Goal: Information Seeking & Learning: Learn about a topic

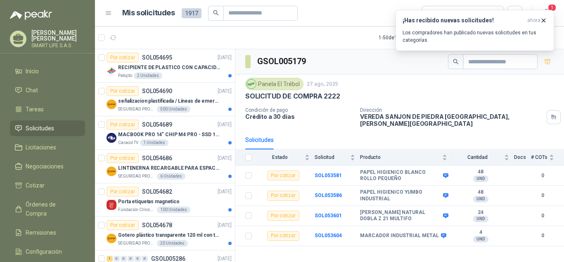
scroll to position [1476, 0]
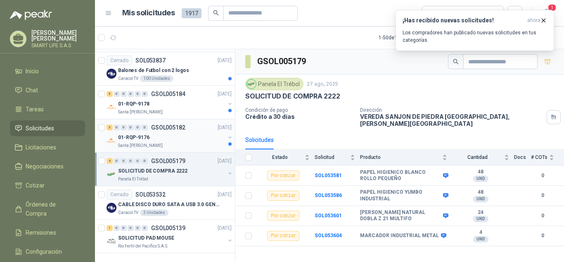
click at [177, 142] on div "Santa [PERSON_NAME]" at bounding box center [171, 145] width 107 height 7
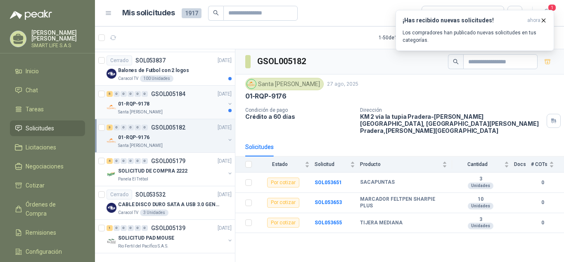
click at [178, 109] on div "Santa [PERSON_NAME]" at bounding box center [171, 112] width 107 height 7
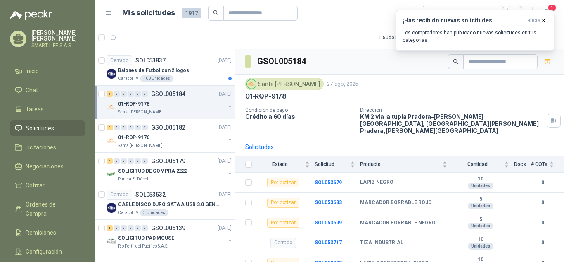
scroll to position [21, 0]
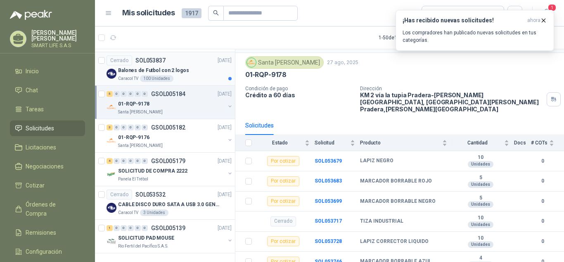
click at [205, 75] on div "Caracol TV 100 Unidades" at bounding box center [175, 78] width 114 height 7
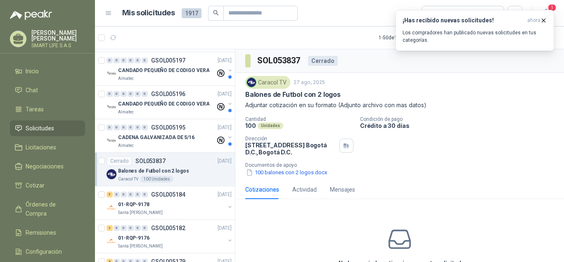
scroll to position [1356, 0]
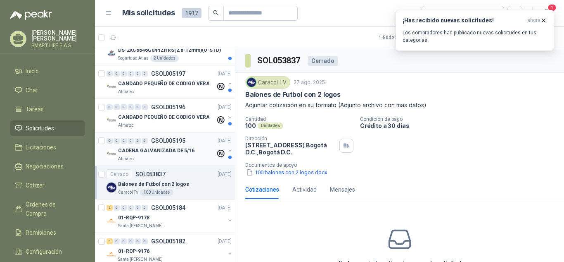
click at [181, 157] on div "Almatec" at bounding box center [167, 158] width 98 height 7
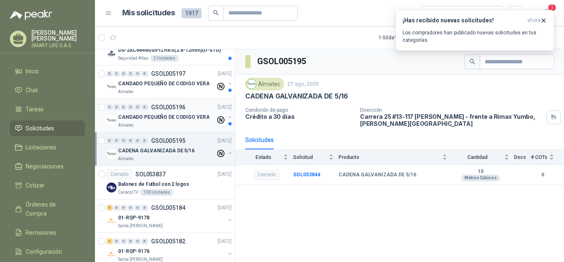
click at [167, 125] on div "Almatec" at bounding box center [167, 125] width 98 height 7
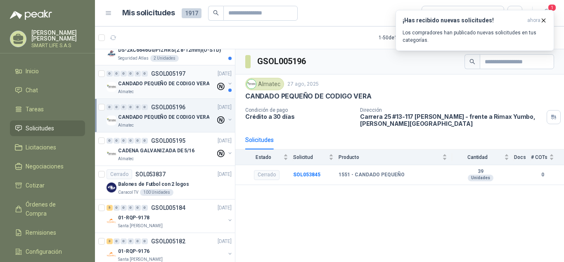
click at [167, 89] on div "Almatec" at bounding box center [167, 91] width 98 height 7
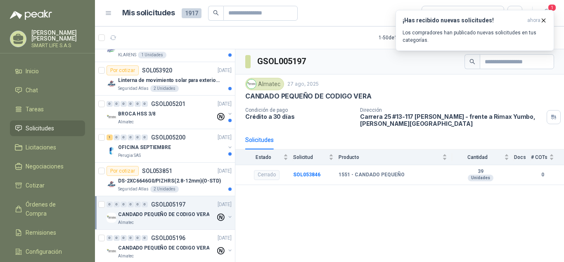
scroll to position [1213, 0]
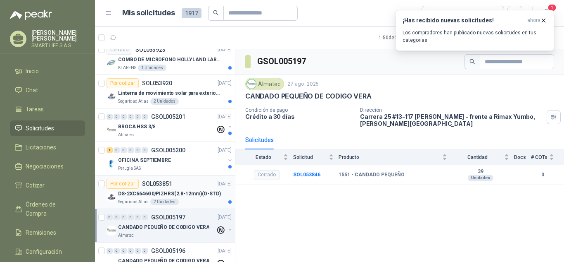
click at [184, 199] on div "Seguridad Atlas 2 Unidades" at bounding box center [175, 201] width 114 height 7
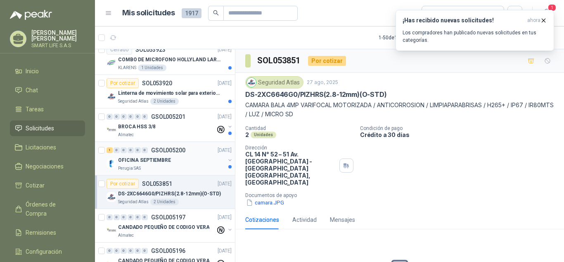
click at [179, 165] on div "Perugia SAS" at bounding box center [171, 168] width 107 height 7
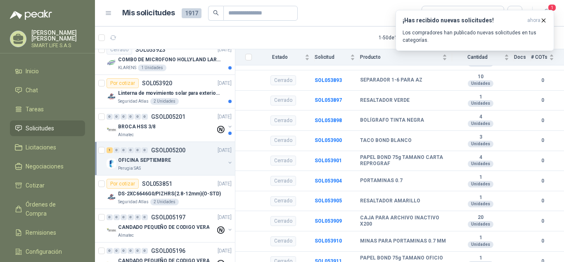
scroll to position [297, 0]
click at [185, 124] on div "BROCA HSS 3/8" at bounding box center [167, 126] width 98 height 10
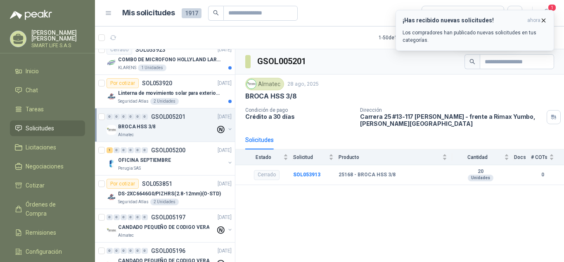
click at [540, 18] on span "ahora" at bounding box center [534, 20] width 13 height 7
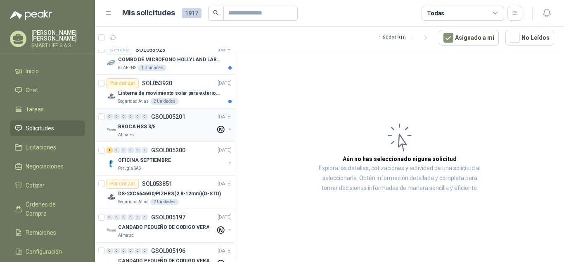
click at [176, 125] on div "BROCA HSS 3/8" at bounding box center [167, 126] width 98 height 10
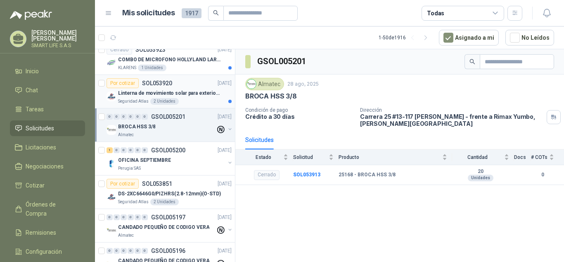
click at [187, 103] on div "Seguridad Atlas 2 Unidades" at bounding box center [175, 101] width 114 height 7
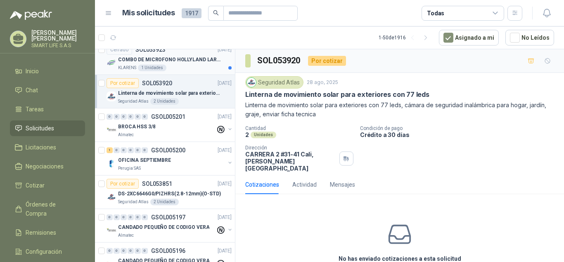
click at [186, 69] on div "KLARENS 1 Unidades" at bounding box center [175, 67] width 114 height 7
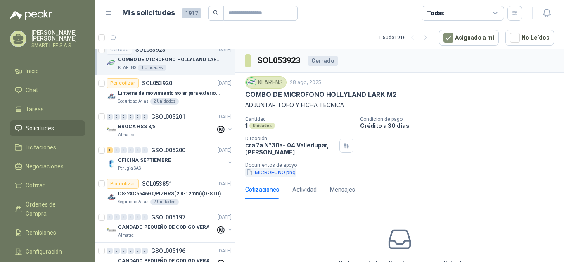
click at [269, 172] on button "MICROFONO.png" at bounding box center [270, 172] width 51 height 9
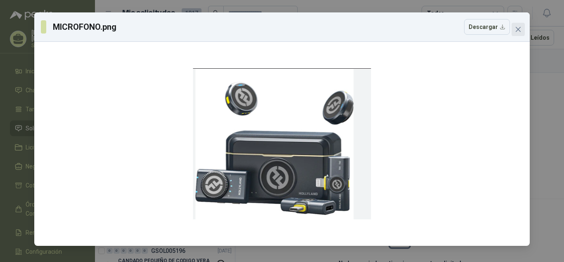
click at [519, 29] on icon "close" at bounding box center [518, 29] width 5 height 5
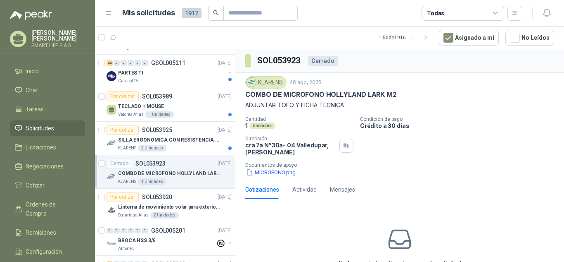
scroll to position [1095, 0]
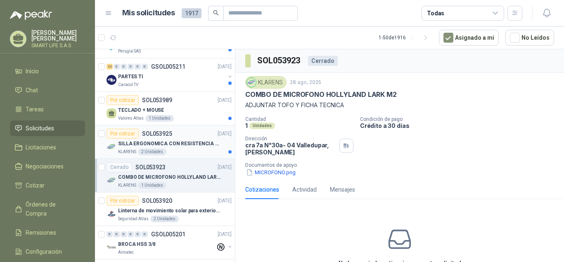
click at [186, 147] on p "SILLA ERGONOMICA CON RESISTENCIA A 150KG" at bounding box center [169, 144] width 103 height 8
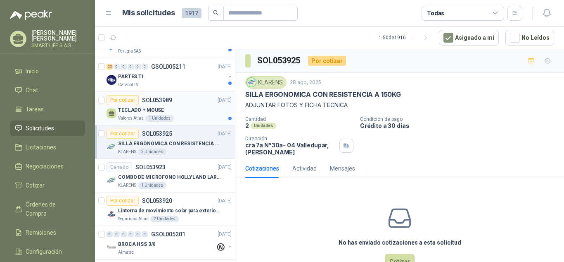
click at [190, 109] on div "TECLADO + MOUSE" at bounding box center [175, 110] width 114 height 10
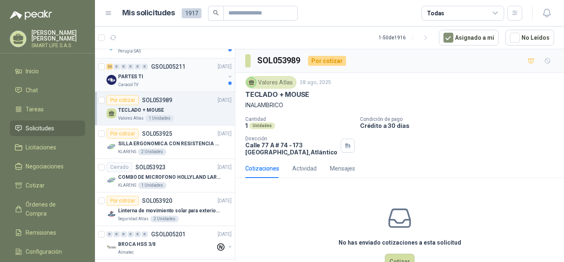
click at [189, 76] on div "PARTES TI" at bounding box center [171, 76] width 107 height 10
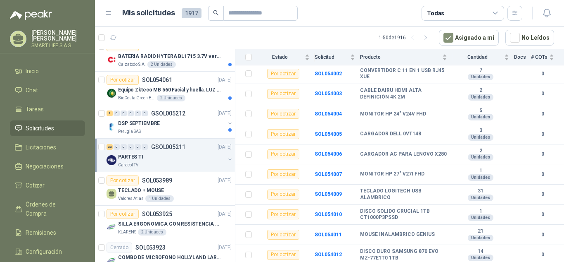
scroll to position [1002, 0]
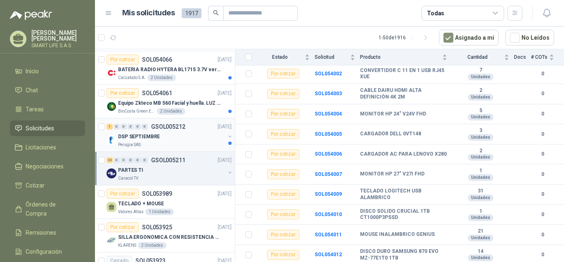
click at [179, 142] on div "Perugia SAS" at bounding box center [171, 144] width 107 height 7
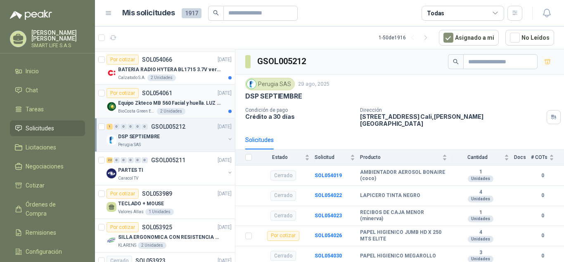
click at [196, 98] on div "Equipo Zkteco MB 560 Facial y huella. LUZ VISIBLE" at bounding box center [175, 103] width 114 height 10
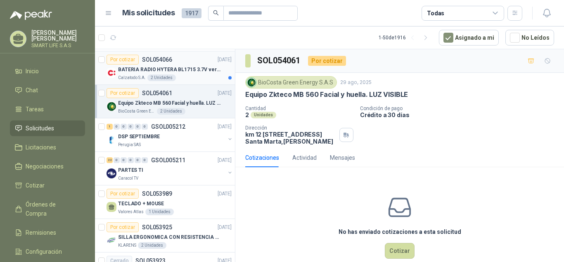
click at [193, 76] on div "Calzatodo S.A. 2 Unidades" at bounding box center [175, 77] width 114 height 7
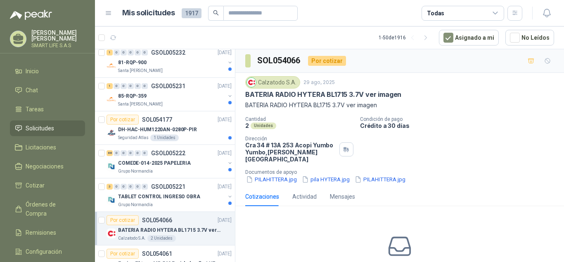
scroll to position [831, 0]
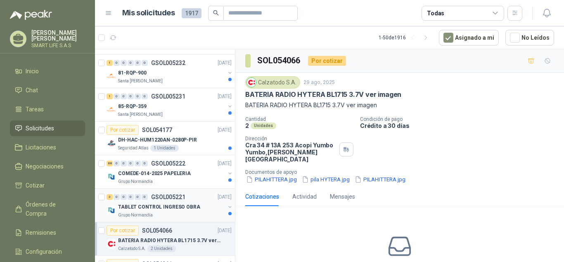
click at [178, 211] on div "TABLET CONTROL INGRESO OBRA" at bounding box center [171, 207] width 107 height 10
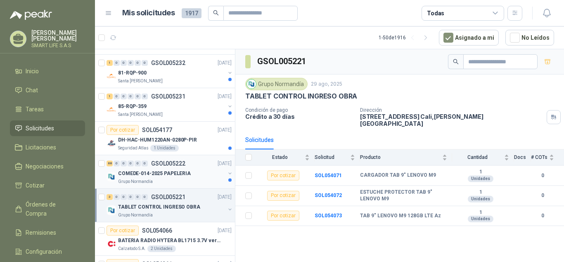
click at [193, 175] on div "COMEDE-014-2025 PAPELERIA" at bounding box center [171, 173] width 107 height 10
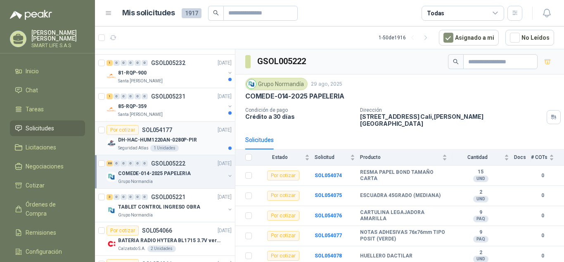
click at [193, 146] on div "Seguridad Atlas 1 Unidades" at bounding box center [175, 148] width 114 height 7
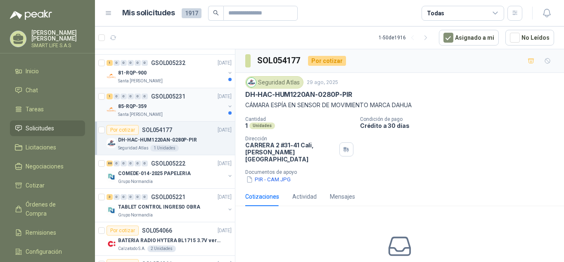
click at [194, 110] on div "85-RQP-359" at bounding box center [171, 106] width 107 height 10
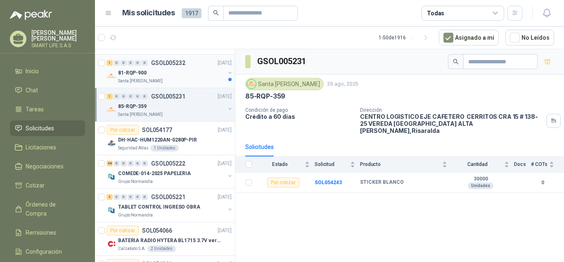
click at [198, 77] on div "81-RQP-900" at bounding box center [171, 73] width 107 height 10
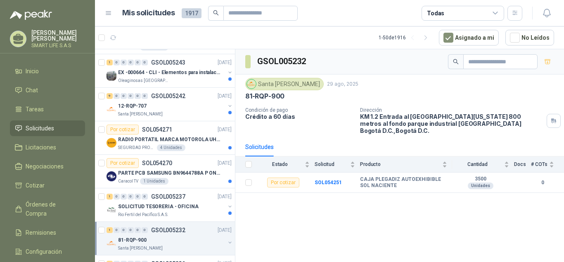
scroll to position [654, 0]
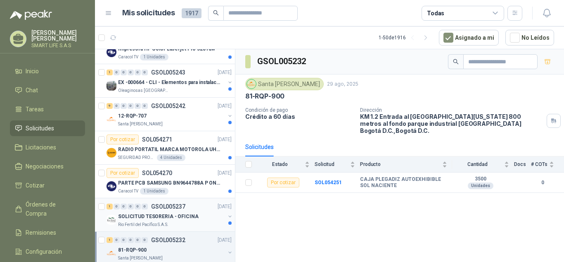
click at [182, 221] on div "Rio Fertil del Pacífico S.A.S." at bounding box center [171, 224] width 107 height 7
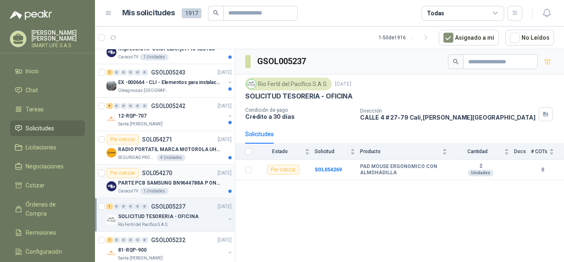
click at [187, 187] on div "PARTE PCB SAMSUNG BN9644788A P ONECONNE" at bounding box center [175, 183] width 114 height 10
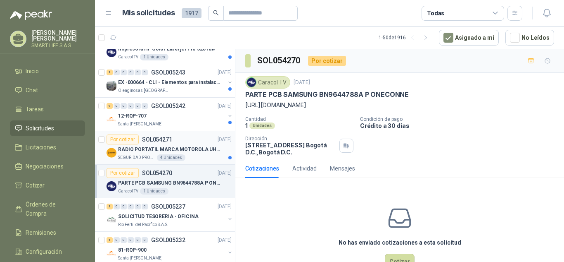
click at [190, 155] on div "SEGURIDAD PROVISER LTDA 4 Unidades" at bounding box center [175, 157] width 114 height 7
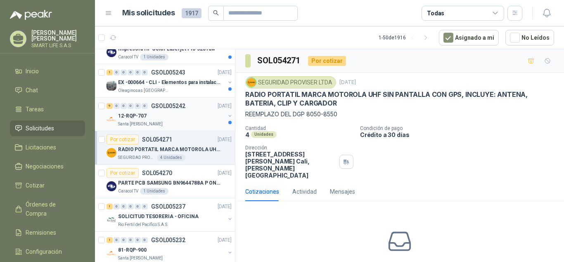
click at [184, 116] on div "12-RQP-707" at bounding box center [171, 116] width 107 height 10
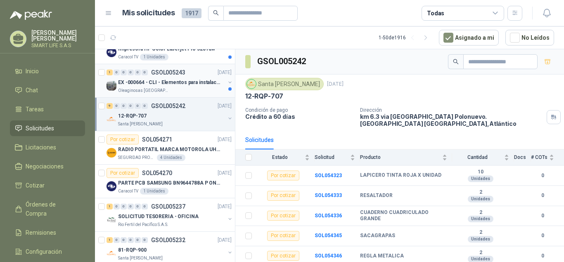
click at [183, 80] on p "EX -000664 - CLI - Elementos para instalacion de c" at bounding box center [169, 82] width 103 height 8
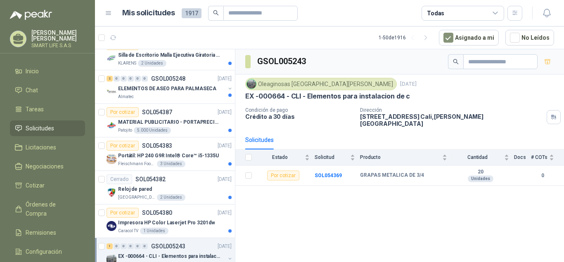
scroll to position [471, 0]
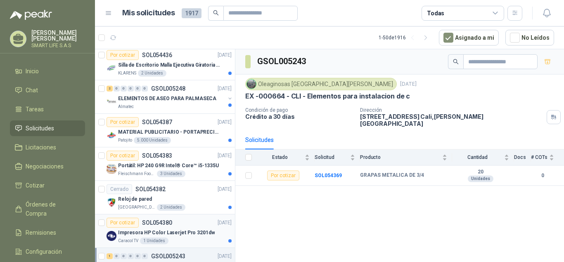
click at [160, 230] on p "Impresora HP Color Laserjet Pro 3201dw" at bounding box center [166, 232] width 97 height 8
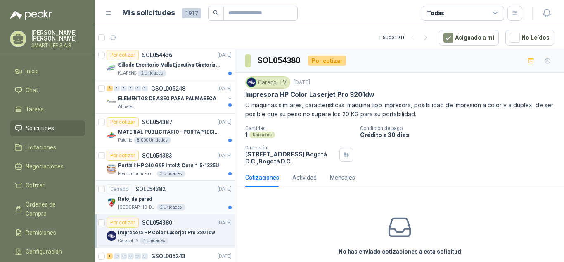
click at [178, 197] on div "Reloj de pared" at bounding box center [175, 199] width 114 height 10
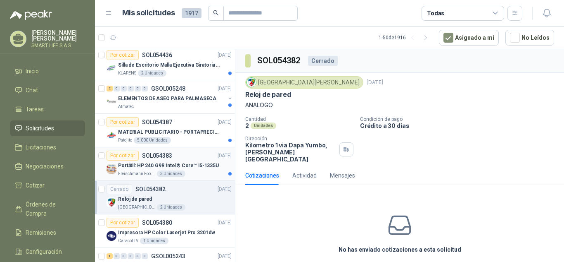
click at [186, 168] on p "Portátil: HP 240 G9R Intel® Core™ i5-1335U" at bounding box center [168, 166] width 101 height 8
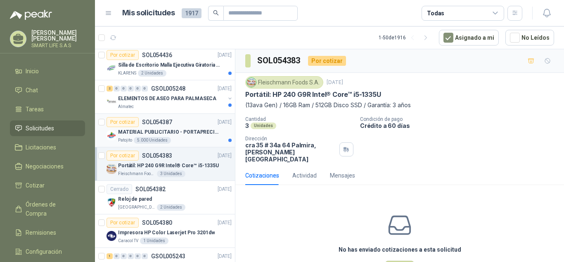
click at [186, 137] on div "Patojito 5.000 Unidades" at bounding box center [175, 140] width 114 height 7
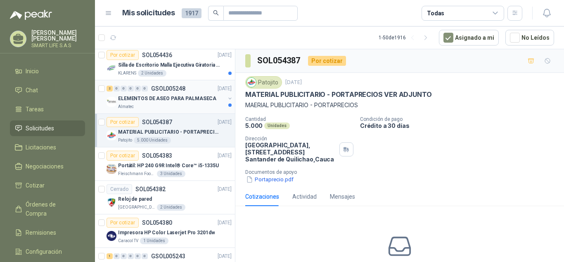
click at [181, 97] on p "ELEMENTOS DE ASEO PARA PALMASECA" at bounding box center [167, 99] width 98 height 8
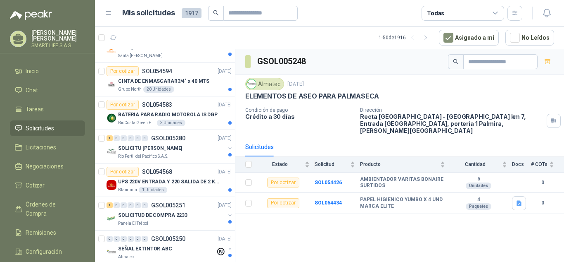
scroll to position [207, 0]
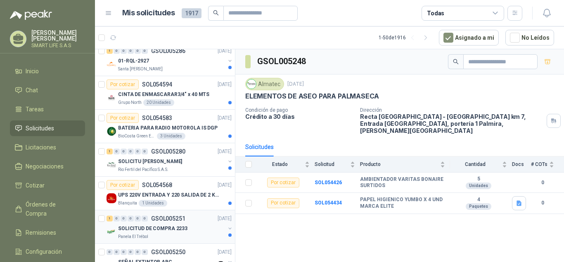
click at [183, 226] on p "SOLICITUD DE COMPRA 2233" at bounding box center [152, 228] width 69 height 8
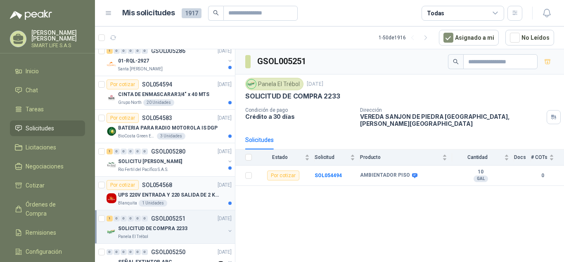
click at [187, 198] on p "UPS 220V ENTRADA Y 220 SALIDA DE 2 KVA" at bounding box center [169, 195] width 103 height 8
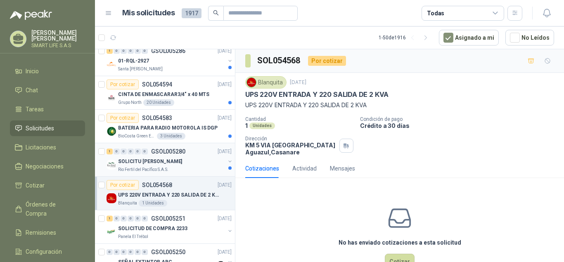
click at [190, 164] on div "SOLICITU [PERSON_NAME]" at bounding box center [171, 161] width 107 height 10
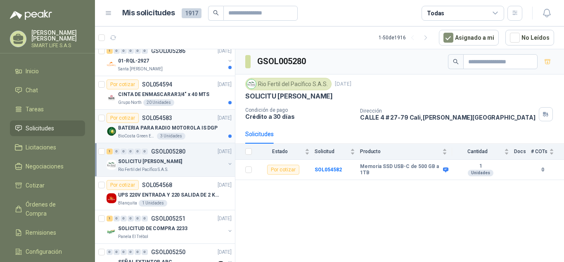
click at [194, 134] on div "BioCosta [PERSON_NAME] Energy S.A.S 3 Unidades" at bounding box center [175, 136] width 114 height 7
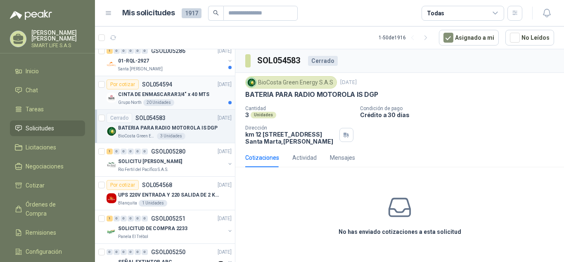
click at [194, 100] on div "Grupo North 20 Unidades" at bounding box center [175, 102] width 114 height 7
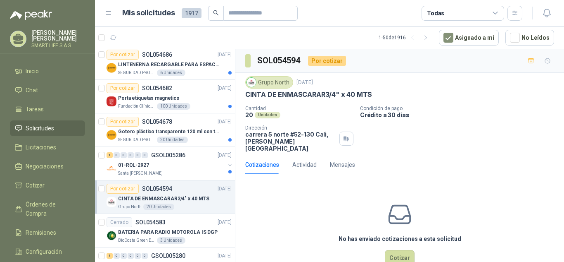
scroll to position [93, 0]
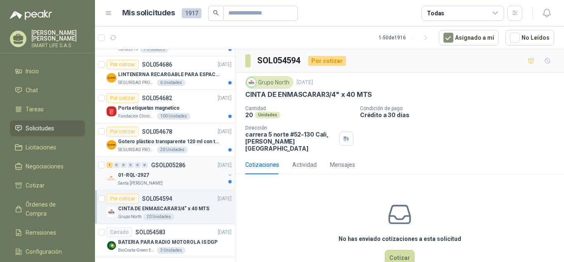
click at [178, 171] on div "01-RQL-2927" at bounding box center [171, 175] width 107 height 10
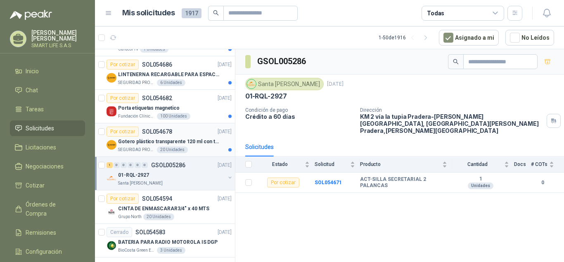
click at [197, 150] on div "SEGURIDAD PROVISER LTDA 20 Unidades" at bounding box center [175, 149] width 114 height 7
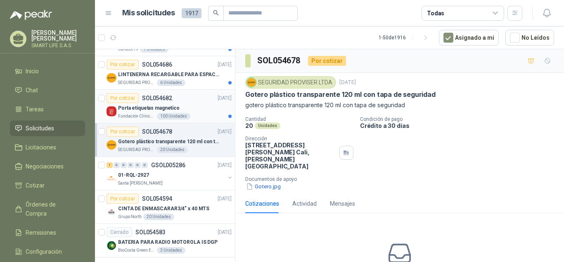
click at [201, 113] on div "Fundación Clínica Shaio 100 Unidades" at bounding box center [175, 116] width 114 height 7
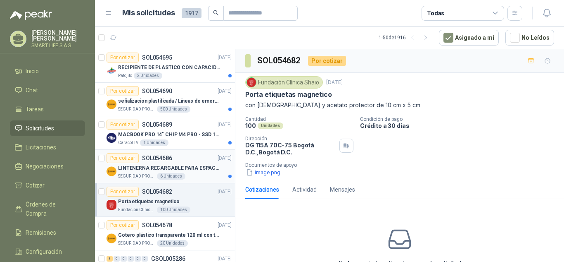
click at [199, 174] on div "SEGURIDAD PROVISER LTDA 6 Unidades" at bounding box center [175, 176] width 114 height 7
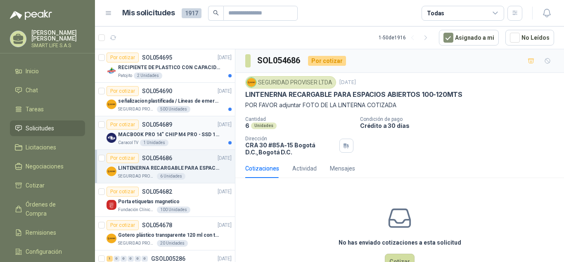
click at [203, 145] on div "Caracol TV 1 Unidades" at bounding box center [175, 142] width 114 height 7
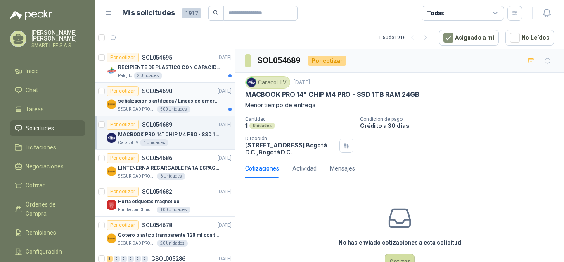
click at [189, 113] on article "Por cotizar SOL054690 [DATE] señalizacion plastificada / Líneas de emergencia S…" at bounding box center [165, 99] width 140 height 33
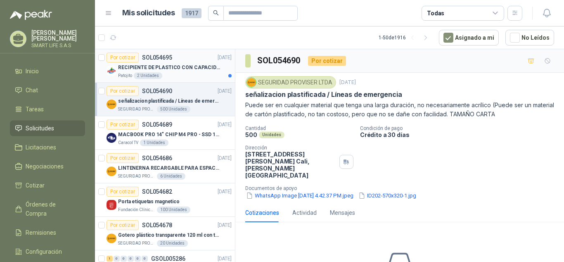
click at [185, 75] on div "Patojito 2 Unidades" at bounding box center [175, 75] width 114 height 7
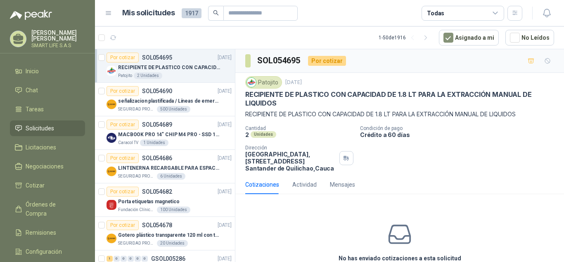
click at [195, 15] on span "1917" at bounding box center [192, 13] width 20 height 10
click at [46, 165] on span "Negociaciones" at bounding box center [45, 166] width 38 height 9
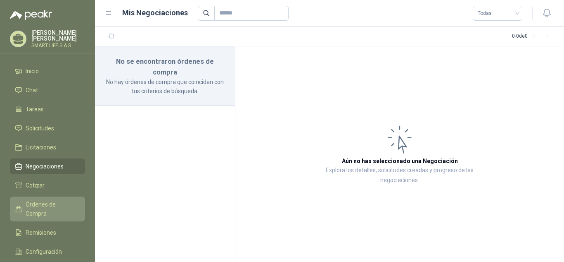
click at [52, 209] on link "Órdenes de Compra" at bounding box center [47, 208] width 75 height 25
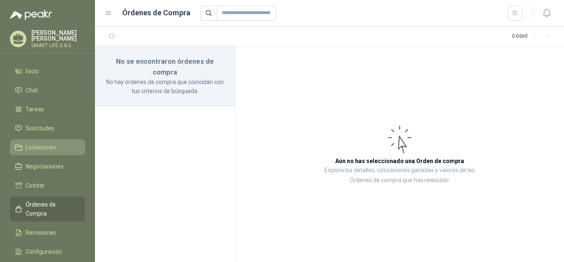
click at [48, 147] on span "Licitaciones" at bounding box center [41, 147] width 31 height 9
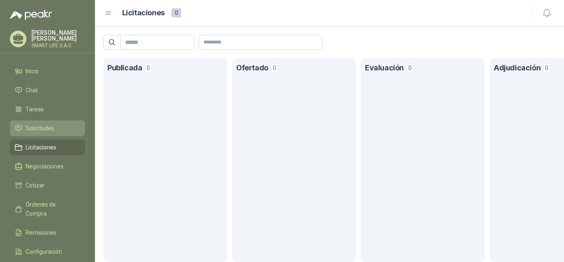
click at [49, 128] on span "Solicitudes" at bounding box center [40, 128] width 29 height 9
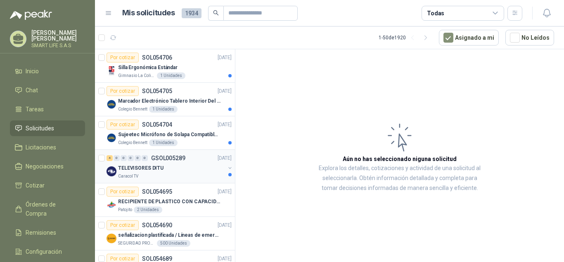
click at [167, 174] on div "Caracol TV" at bounding box center [171, 176] width 107 height 7
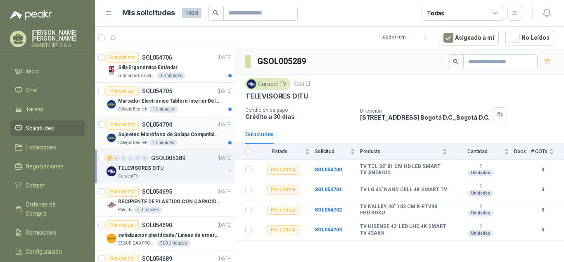
click at [186, 140] on div "Colegio [PERSON_NAME] 1 Unidades" at bounding box center [175, 142] width 114 height 7
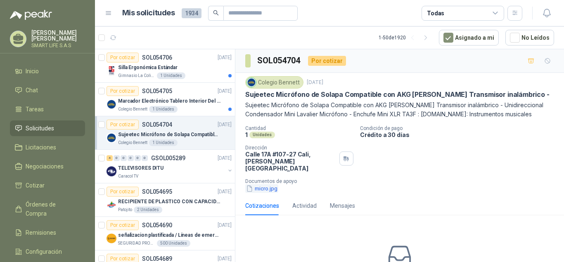
click at [264, 184] on button "micro.jpg" at bounding box center [261, 188] width 33 height 9
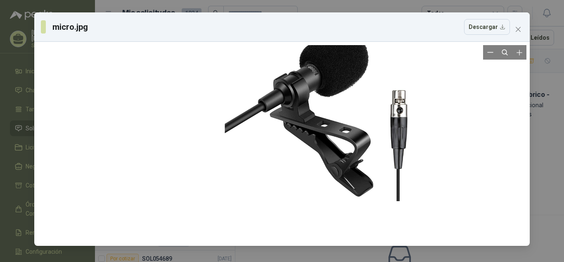
drag, startPoint x: 264, startPoint y: 182, endPoint x: 373, endPoint y: 102, distance: 135.2
click at [373, 102] on div at bounding box center [323, 102] width 197 height 197
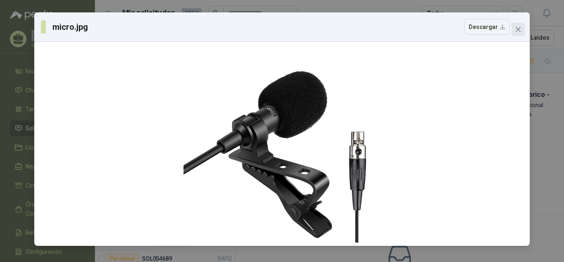
click at [519, 30] on icon "close" at bounding box center [518, 29] width 5 height 5
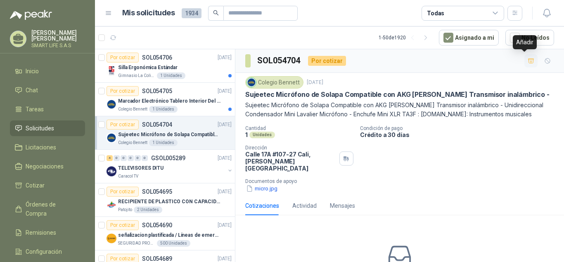
click at [528, 60] on icon "button" at bounding box center [531, 60] width 7 height 7
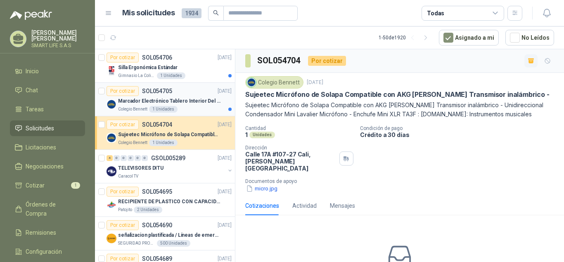
click at [185, 107] on div "Colegio [PERSON_NAME] 1 Unidades" at bounding box center [175, 109] width 114 height 7
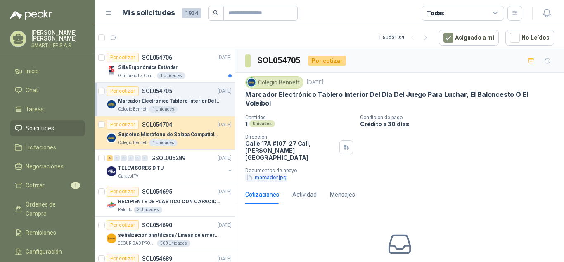
click at [266, 173] on button "marcador.jpg" at bounding box center [266, 177] width 42 height 9
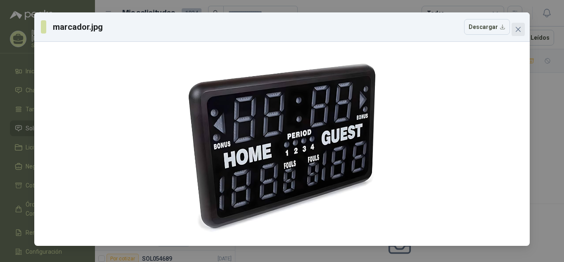
click at [521, 28] on icon "close" at bounding box center [518, 29] width 7 height 7
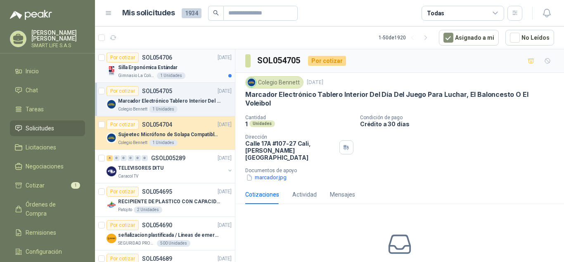
click at [200, 77] on div "Gimnasio La Colina 1 Unidades" at bounding box center [175, 75] width 114 height 7
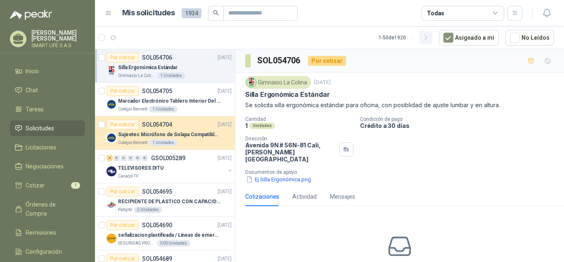
click at [428, 41] on button "button" at bounding box center [425, 37] width 13 height 13
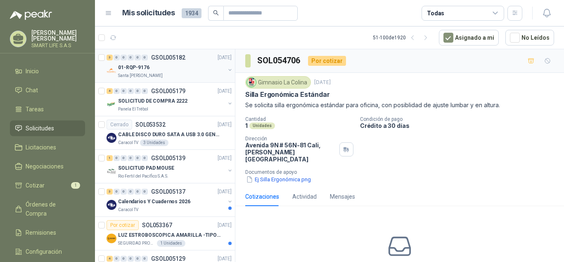
click at [192, 75] on div "Santa [PERSON_NAME]" at bounding box center [171, 75] width 107 height 7
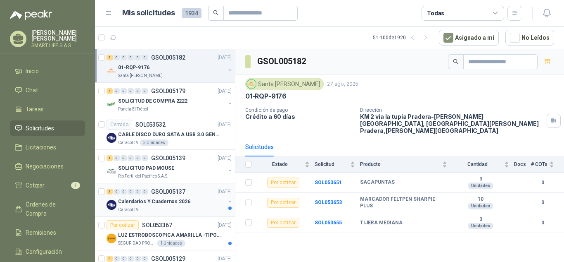
click at [162, 212] on div "Caracol TV" at bounding box center [171, 209] width 107 height 7
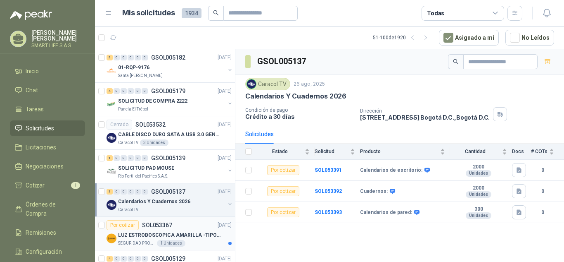
click at [197, 239] on div "LUZ ESTROBOSCOPICA AMARILLA -TIPO BALIZA" at bounding box center [175, 235] width 114 height 10
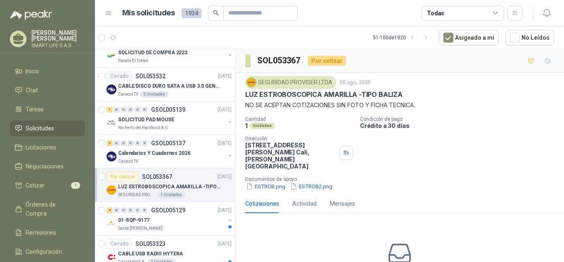
scroll to position [62, 0]
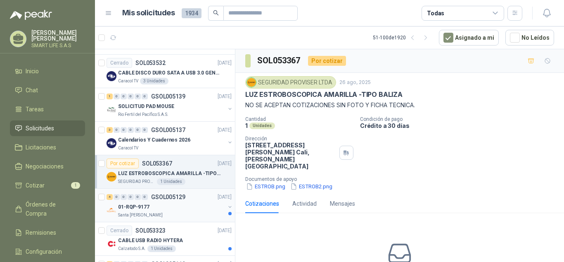
click at [180, 204] on div "01-RQP-9177" at bounding box center [171, 207] width 107 height 10
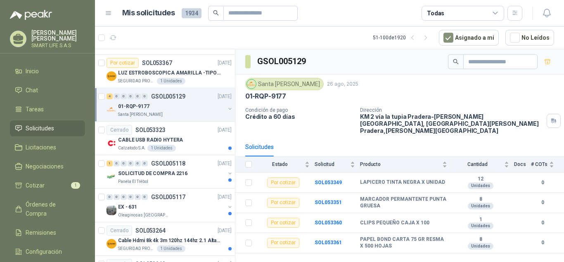
scroll to position [169, 0]
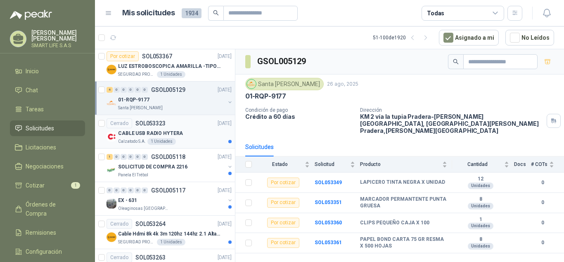
click at [188, 133] on div "CABLE USB RADIO HYTERA" at bounding box center [175, 133] width 114 height 10
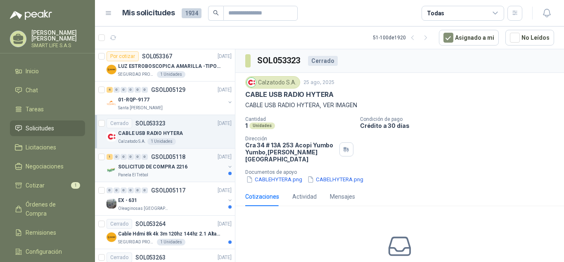
click at [191, 169] on div "SOLICITUD DE COMPRA 2216" at bounding box center [171, 167] width 107 height 10
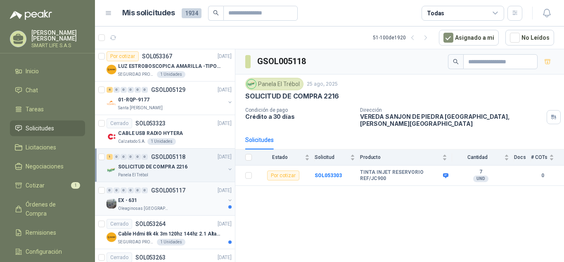
click at [187, 201] on div "EX - 631" at bounding box center [171, 200] width 107 height 10
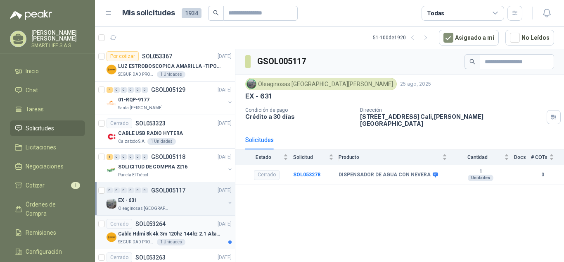
click at [197, 239] on div "SEGURIDAD PROVISER LTDA 1 Unidades" at bounding box center [175, 241] width 114 height 7
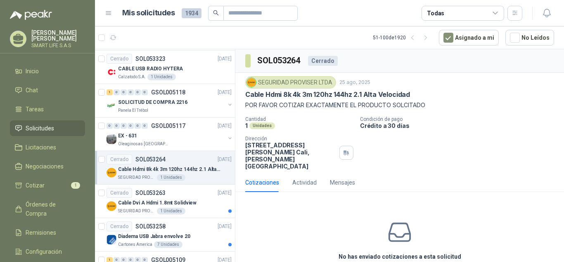
scroll to position [246, 0]
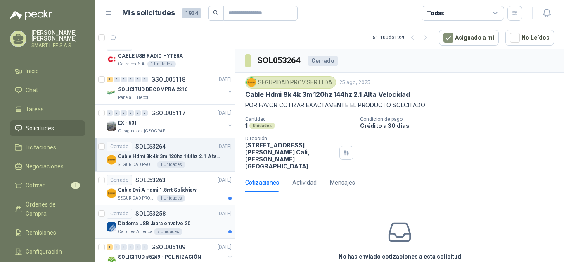
click at [189, 219] on div "Diadema USB Jabra envolve 20" at bounding box center [175, 223] width 114 height 10
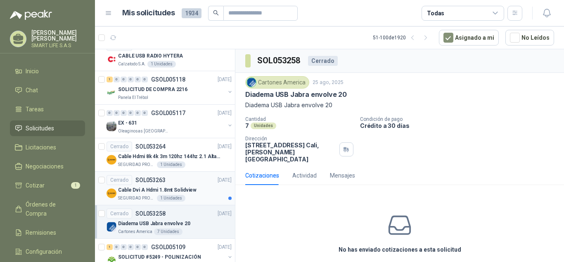
click at [188, 194] on div "Cable Dvi A Hdmi 1.8mt Solidview" at bounding box center [175, 190] width 114 height 10
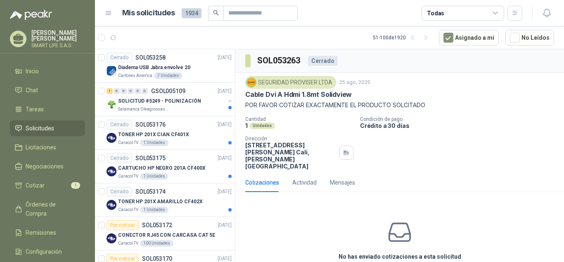
scroll to position [463, 0]
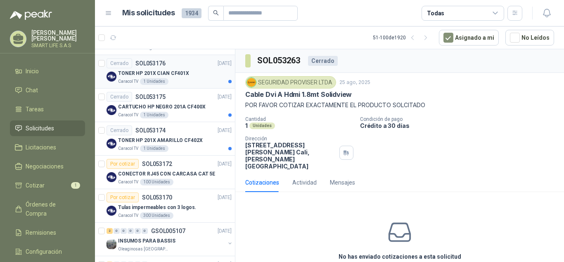
click at [204, 77] on div "TONER HP 201X CIAN CF401X" at bounding box center [175, 73] width 114 height 10
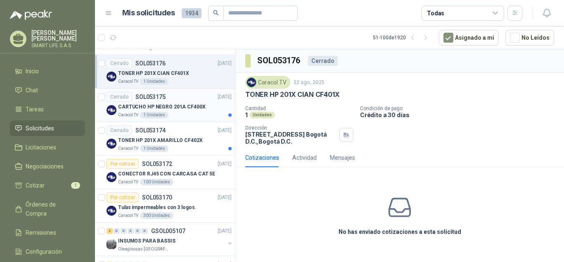
click at [201, 114] on div "Caracol TV 1 Unidades" at bounding box center [175, 115] width 114 height 7
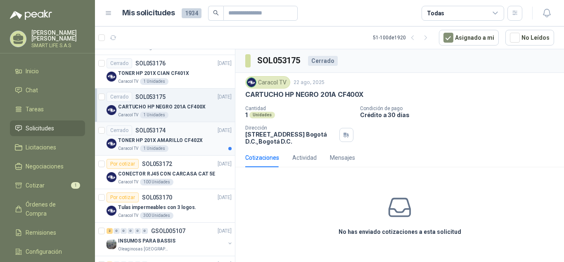
click at [195, 143] on p "TONER HP 201X AMARILLO CF402X" at bounding box center [160, 140] width 85 height 8
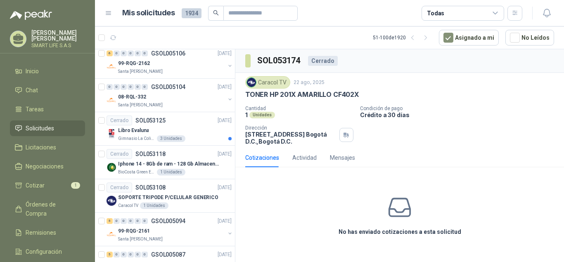
scroll to position [706, 0]
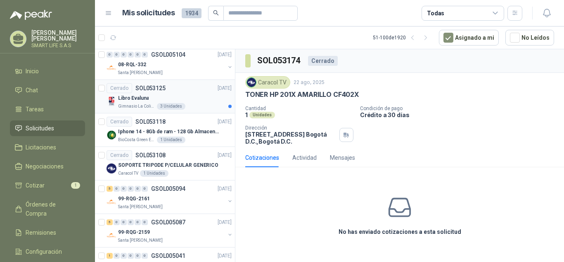
click at [209, 94] on div "Libro Evaluna" at bounding box center [175, 98] width 114 height 10
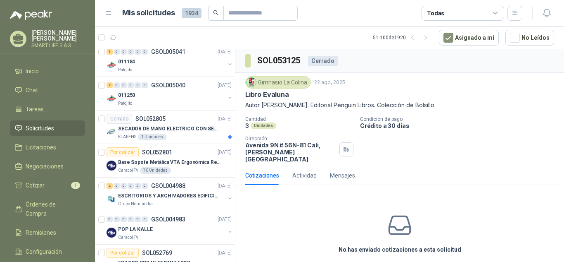
scroll to position [900, 0]
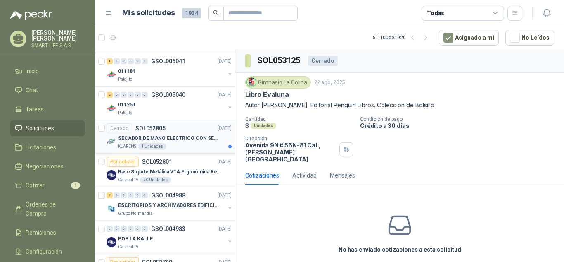
click at [204, 142] on p "SECADOR DE MANO ELECTRICO CON SENSOR" at bounding box center [169, 138] width 103 height 8
